Goal: Task Accomplishment & Management: Use online tool/utility

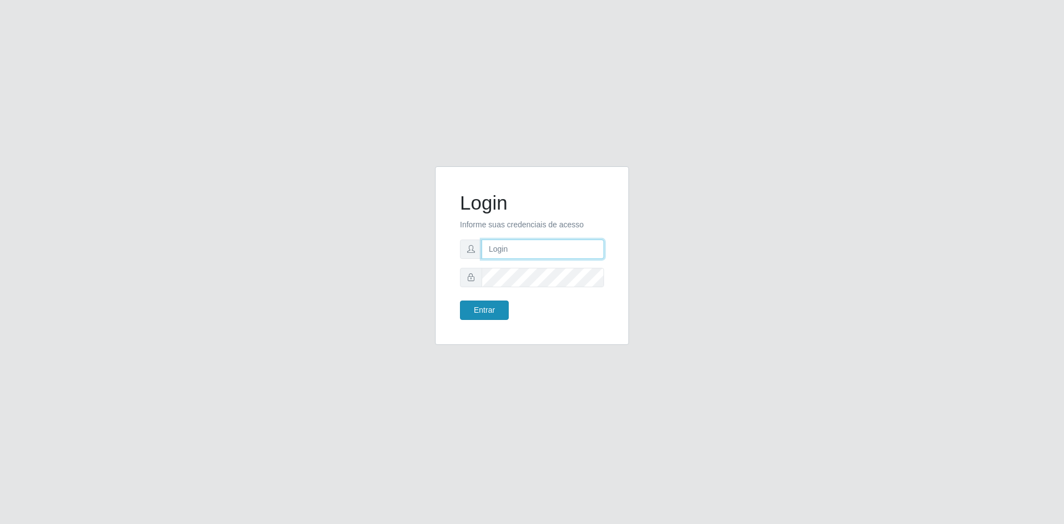
type input "[EMAIL_ADDRESS][DOMAIN_NAME]"
click at [485, 315] on button "Entrar" at bounding box center [484, 309] width 49 height 19
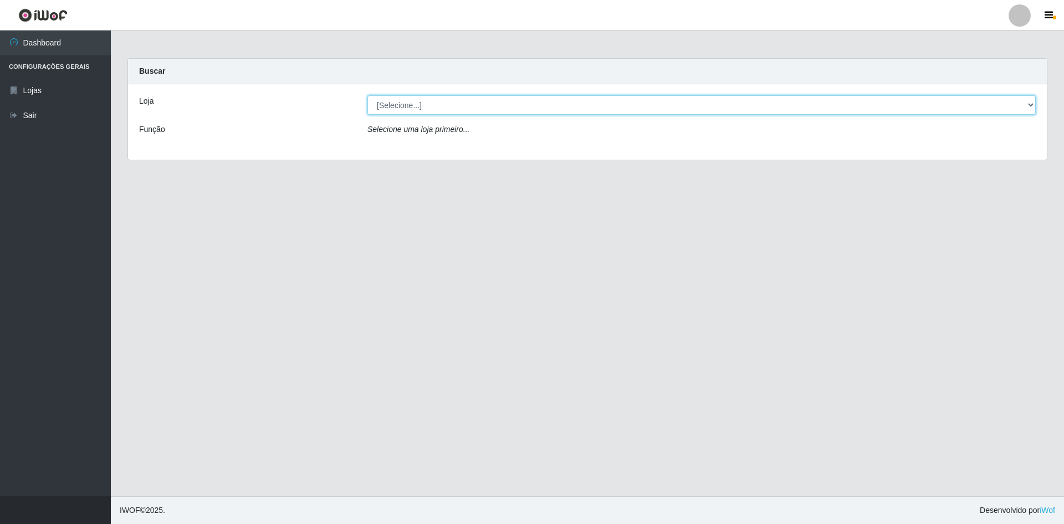
click at [1033, 104] on select "[Selecione...] Hiper Queiroz - [GEOGRAPHIC_DATA] [GEOGRAPHIC_DATA] [GEOGRAPHIC_…" at bounding box center [701, 104] width 668 height 19
select select "517"
click at [367, 95] on select "[Selecione...] Hiper Queiroz - [GEOGRAPHIC_DATA] [GEOGRAPHIC_DATA] [GEOGRAPHIC_…" at bounding box center [701, 104] width 668 height 19
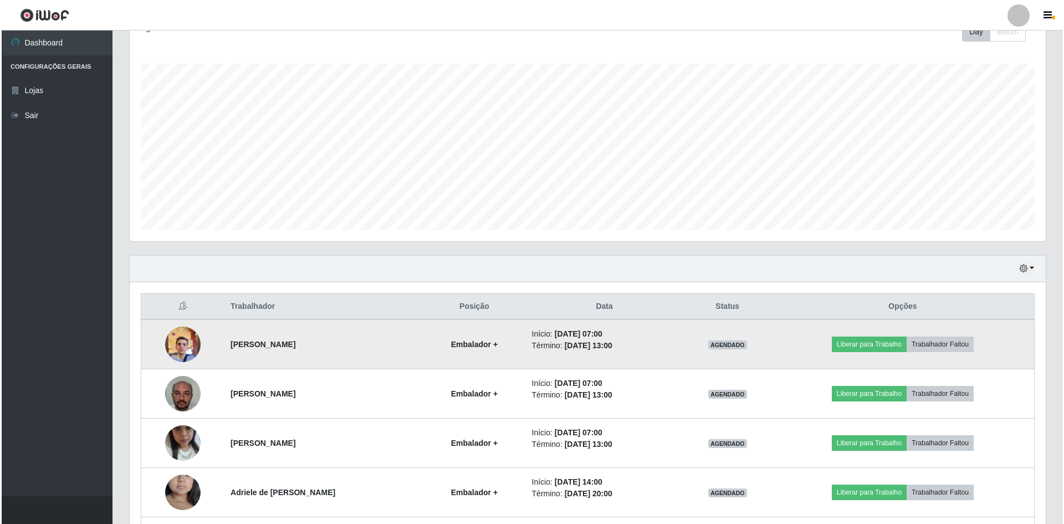
scroll to position [262, 0]
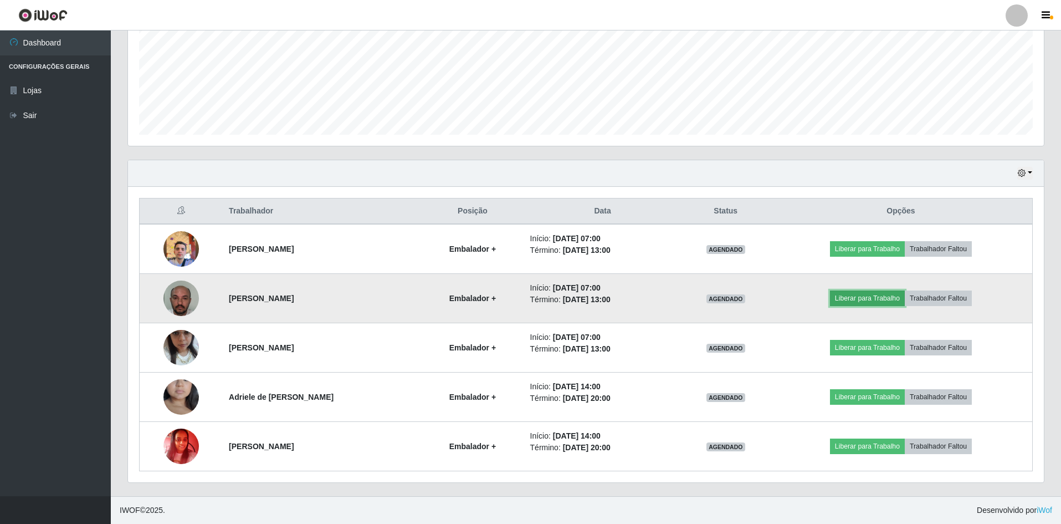
click at [885, 295] on button "Liberar para Trabalho" at bounding box center [867, 298] width 75 height 16
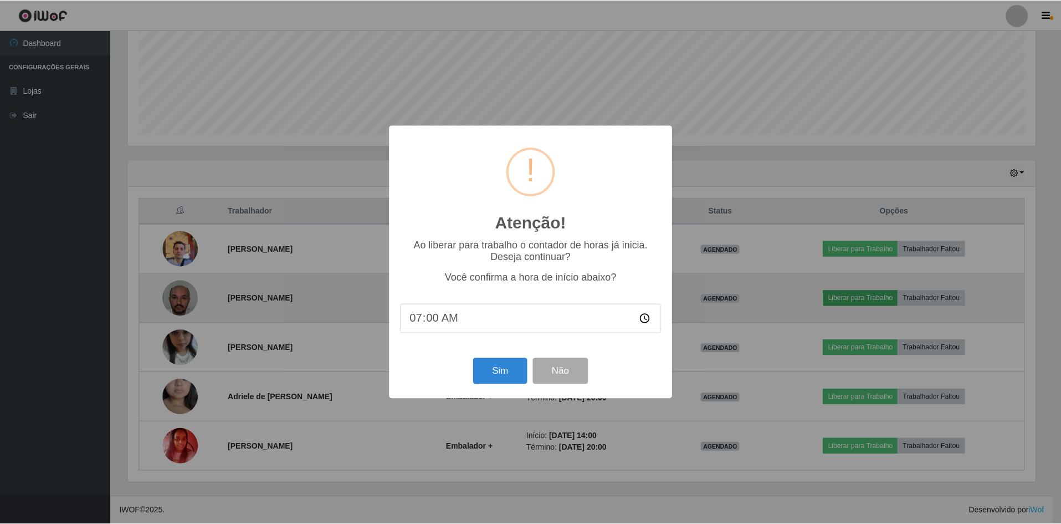
scroll to position [230, 911]
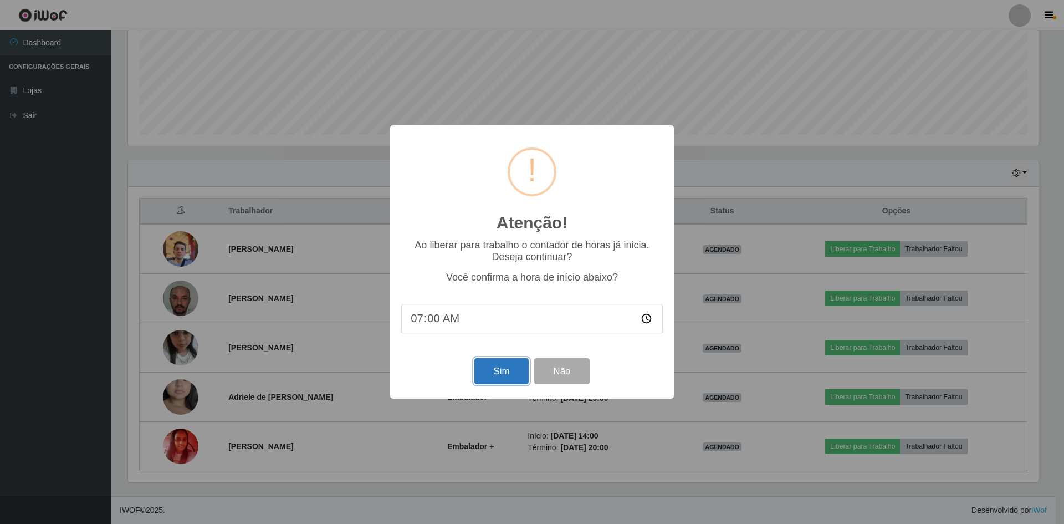
click at [477, 375] on button "Sim" at bounding box center [501, 371] width 54 height 26
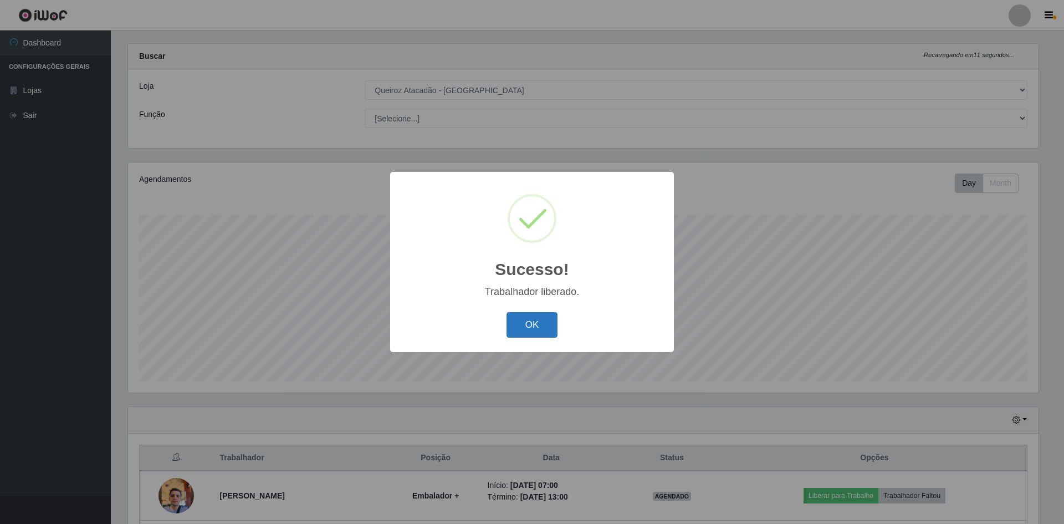
click at [547, 324] on button "OK" at bounding box center [533, 325] width 52 height 26
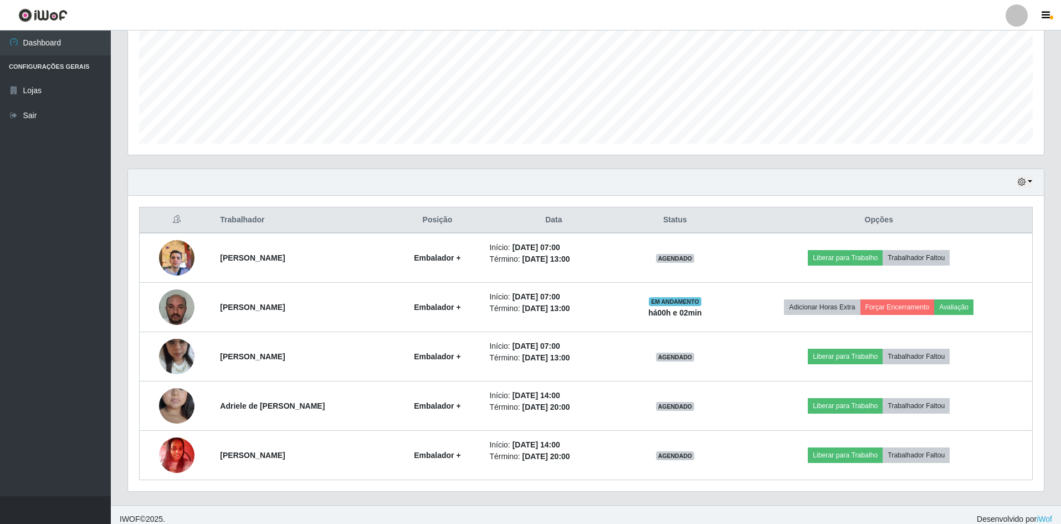
scroll to position [262, 0]
